Goal: Navigation & Orientation: Find specific page/section

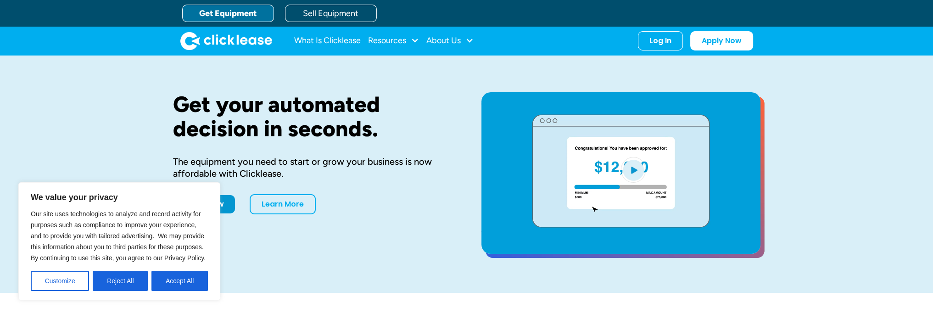
click at [240, 15] on link "Get Equipment" at bounding box center [228, 13] width 92 height 17
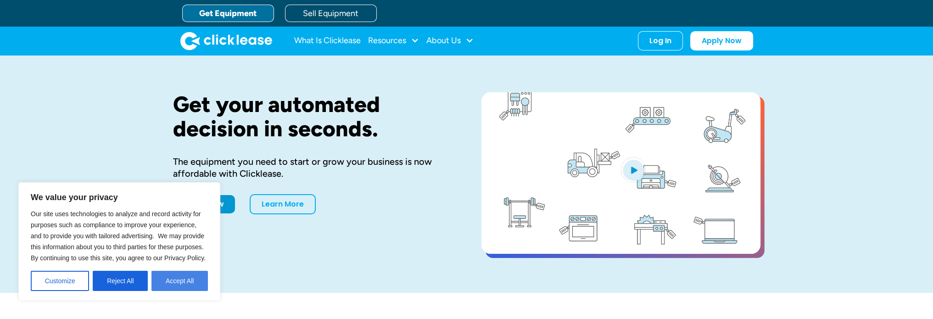
click at [174, 284] on button "Accept All" at bounding box center [179, 281] width 56 height 20
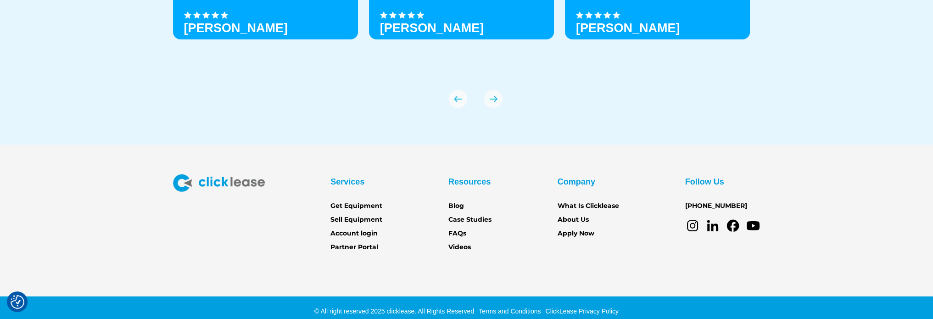
scroll to position [3318, 0]
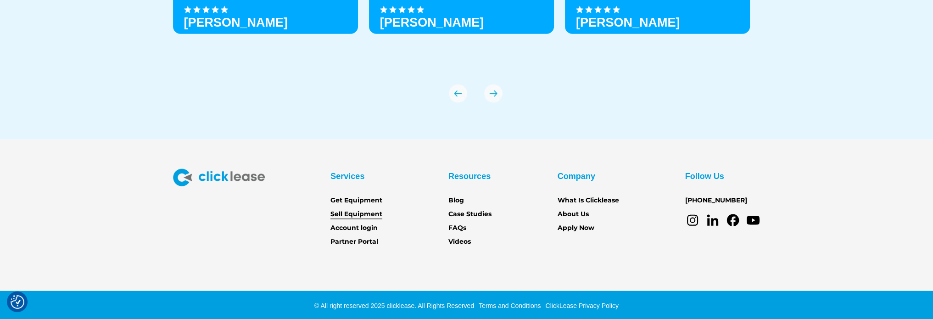
click at [361, 213] on link "Sell Equipment" at bounding box center [356, 214] width 52 height 10
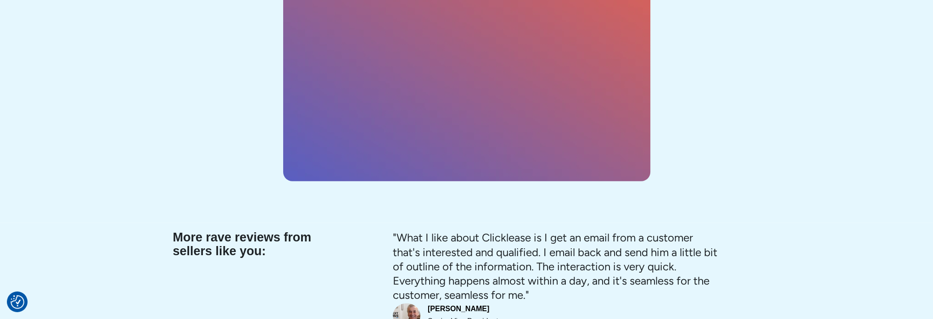
scroll to position [3452, 0]
